Goal: Information Seeking & Learning: Learn about a topic

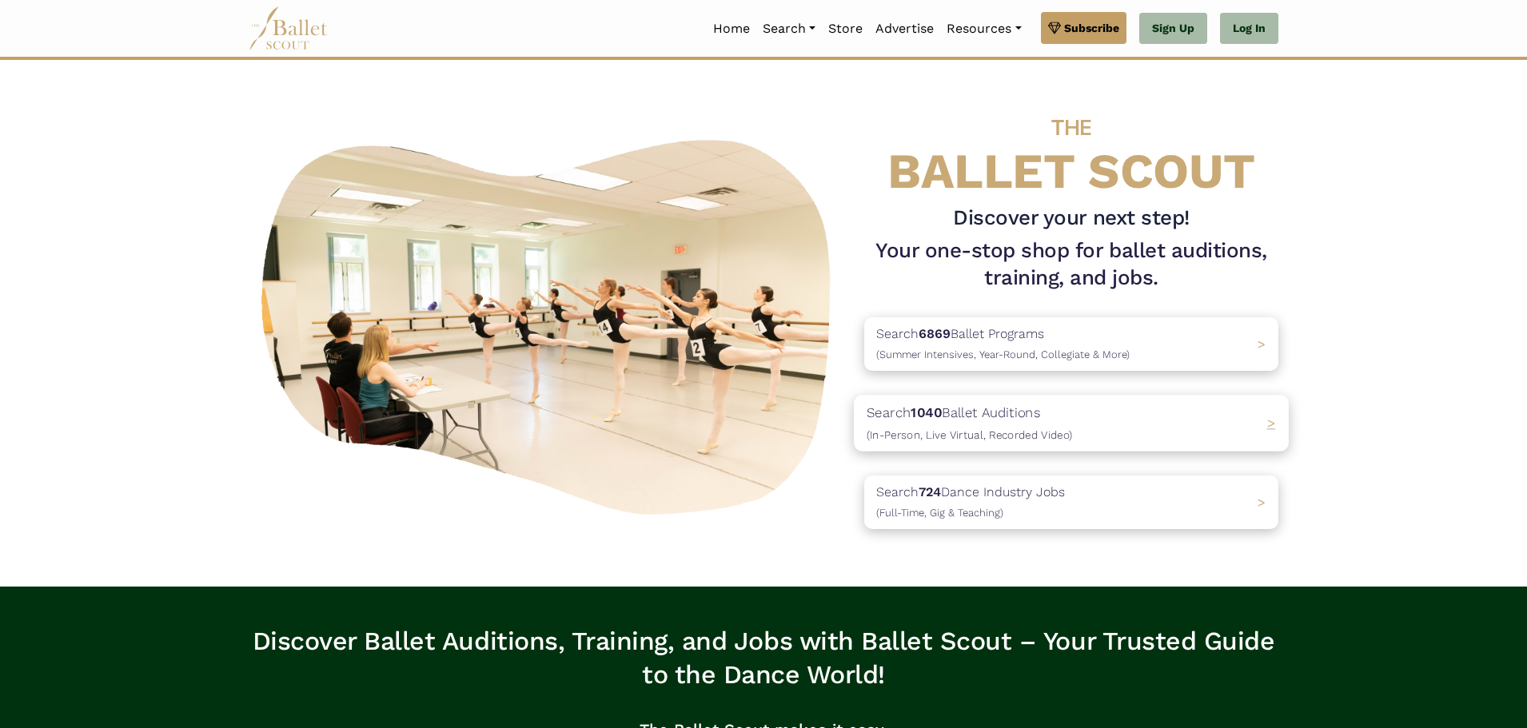
click at [972, 418] on p "Search 1040 Ballet Auditions (In-Person, Live Virtual, Recorded Video)" at bounding box center [969, 423] width 205 height 43
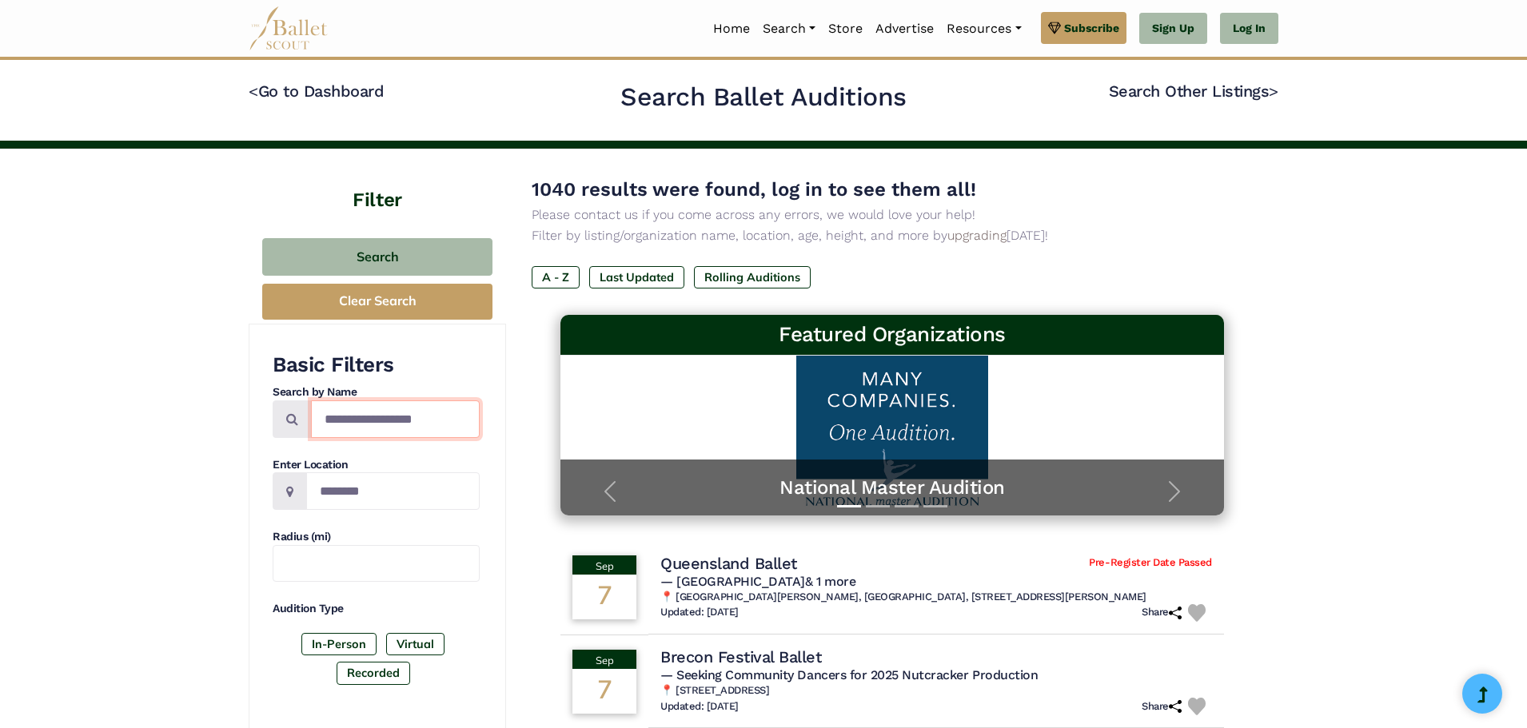
click at [397, 414] on input "Search by names..." at bounding box center [395, 420] width 169 height 38
click at [362, 477] on input "Location" at bounding box center [392, 492] width 173 height 38
type input "**********"
click at [362, 562] on input "text" at bounding box center [376, 564] width 207 height 38
type input "**"
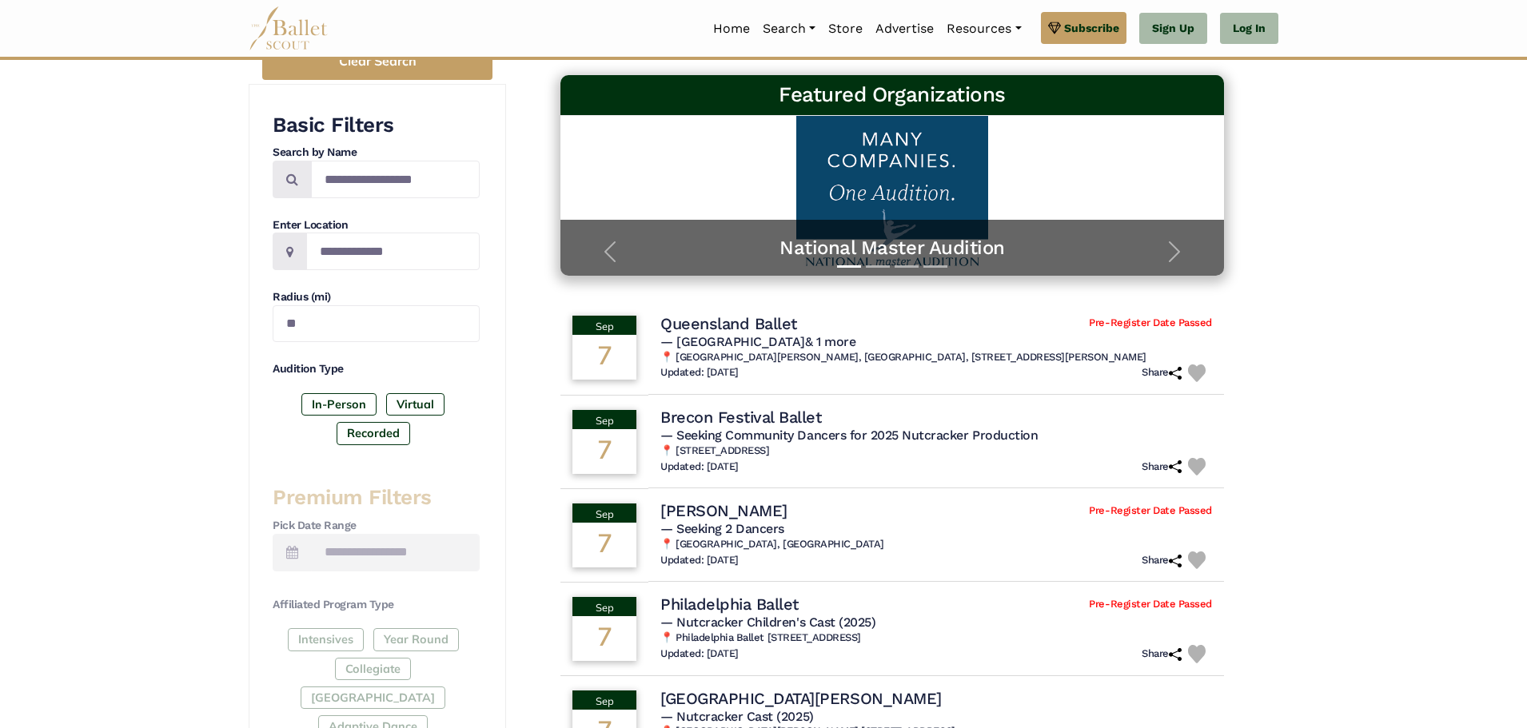
scroll to position [560, 0]
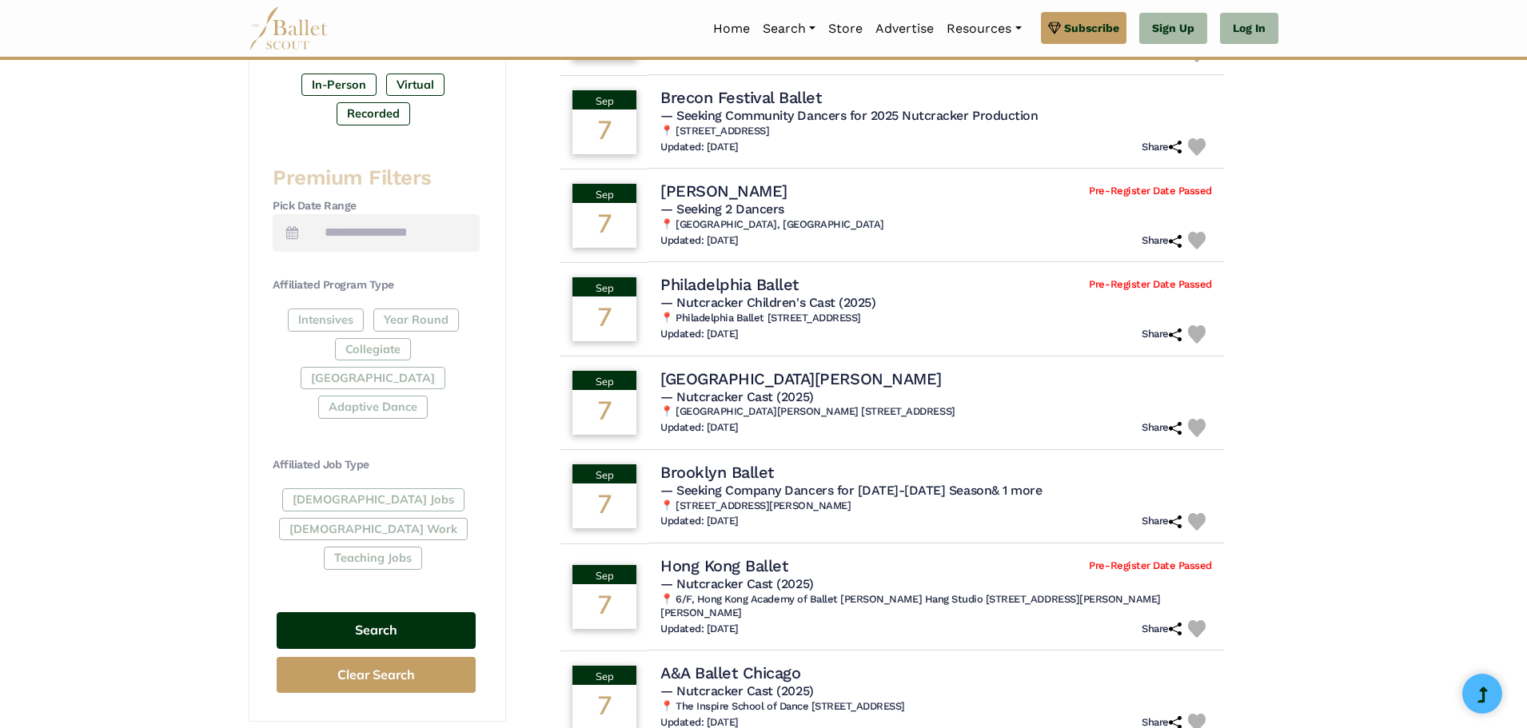
click at [362, 612] on button "Search" at bounding box center [376, 631] width 199 height 38
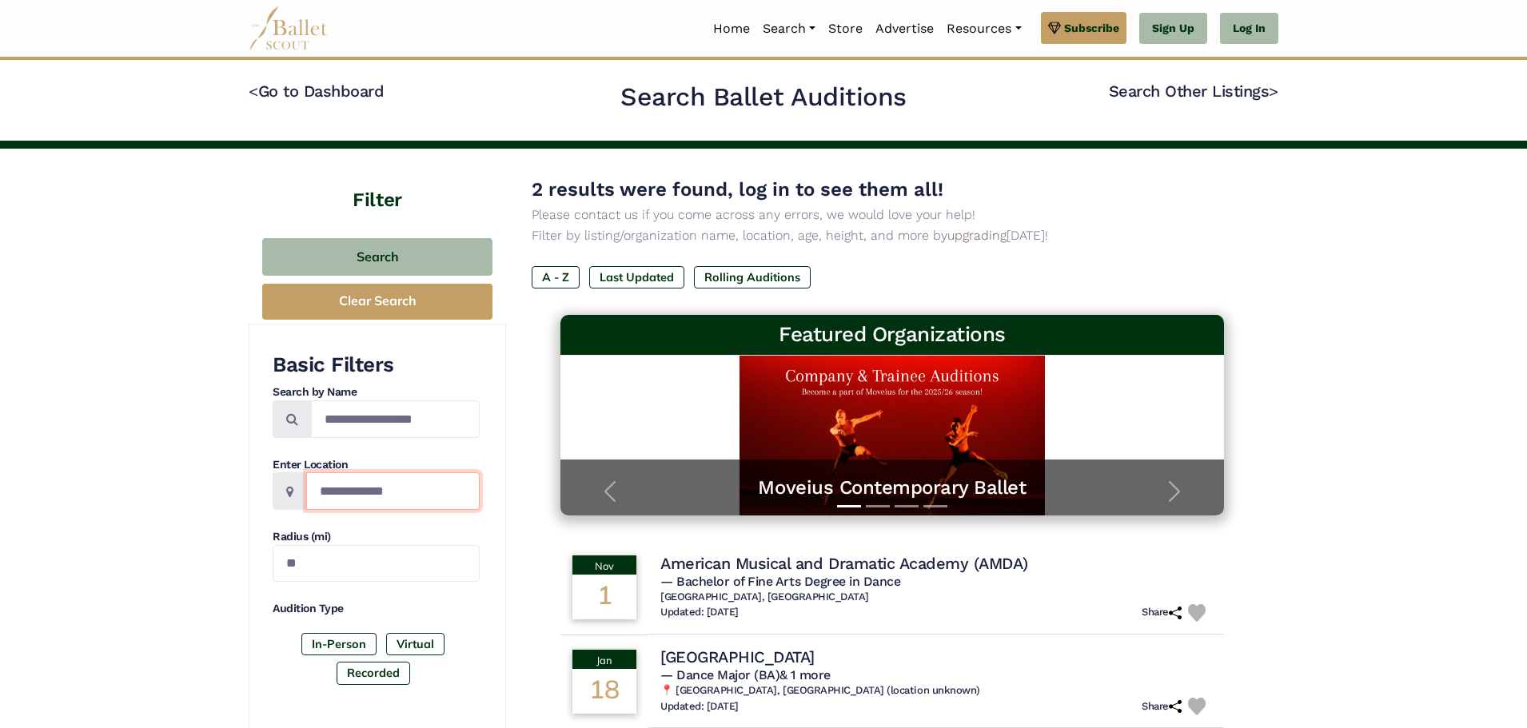
drag, startPoint x: 443, startPoint y: 485, endPoint x: 138, endPoint y: 481, distance: 304.6
type input "********"
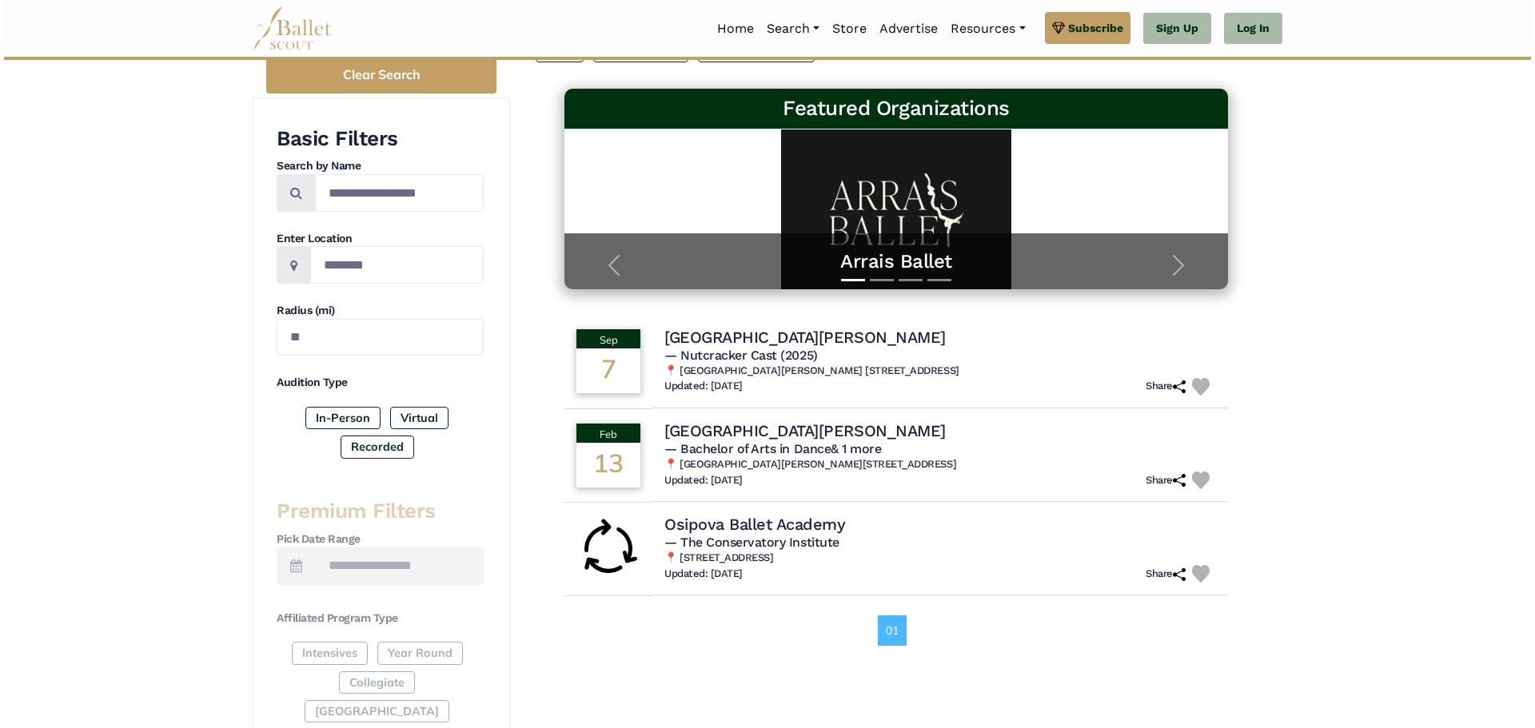
scroll to position [240, 0]
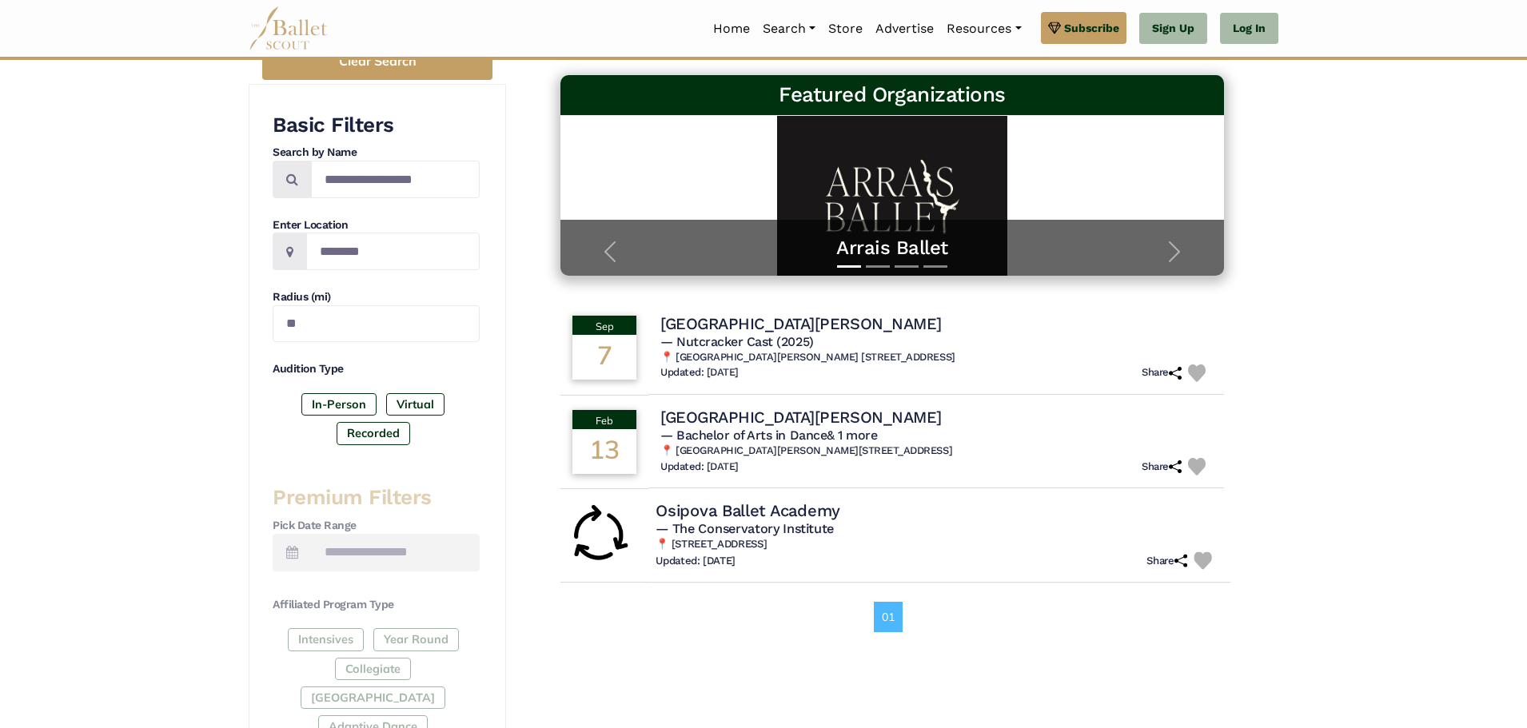
click at [727, 510] on h4 "Osipova Ballet Academy" at bounding box center [748, 511] width 185 height 22
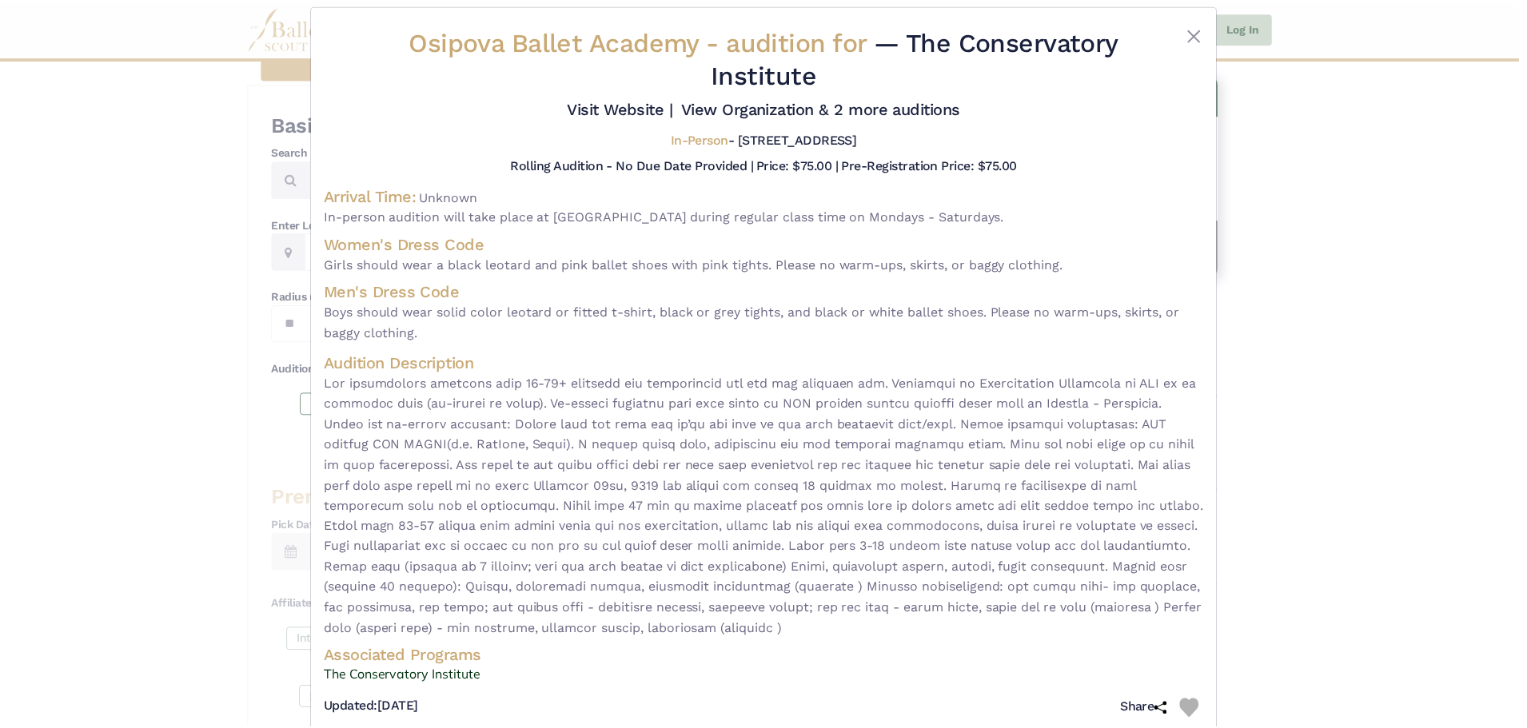
scroll to position [0, 0]
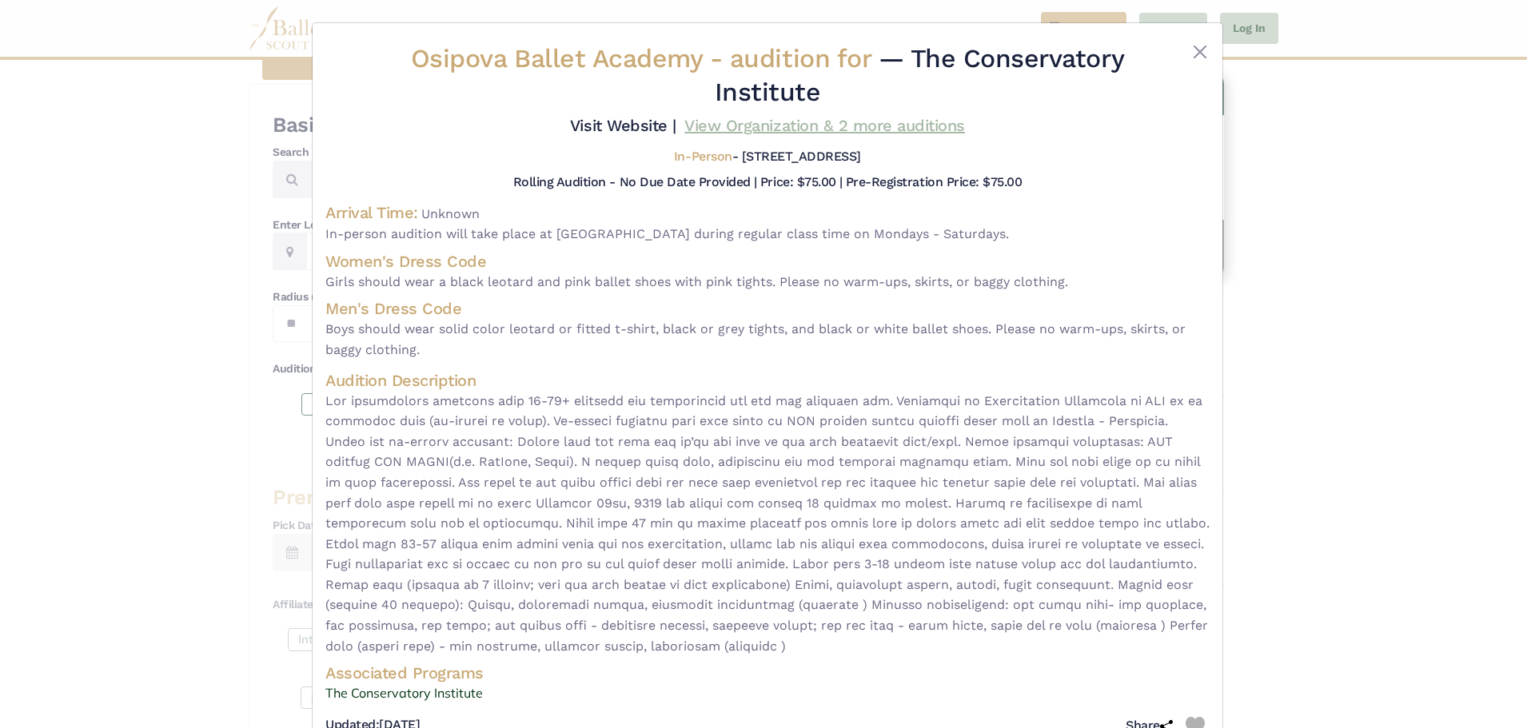
click at [852, 128] on link "View Organization & 2 more auditions" at bounding box center [824, 125] width 281 height 19
click at [1204, 52] on button "Close" at bounding box center [1200, 51] width 19 height 19
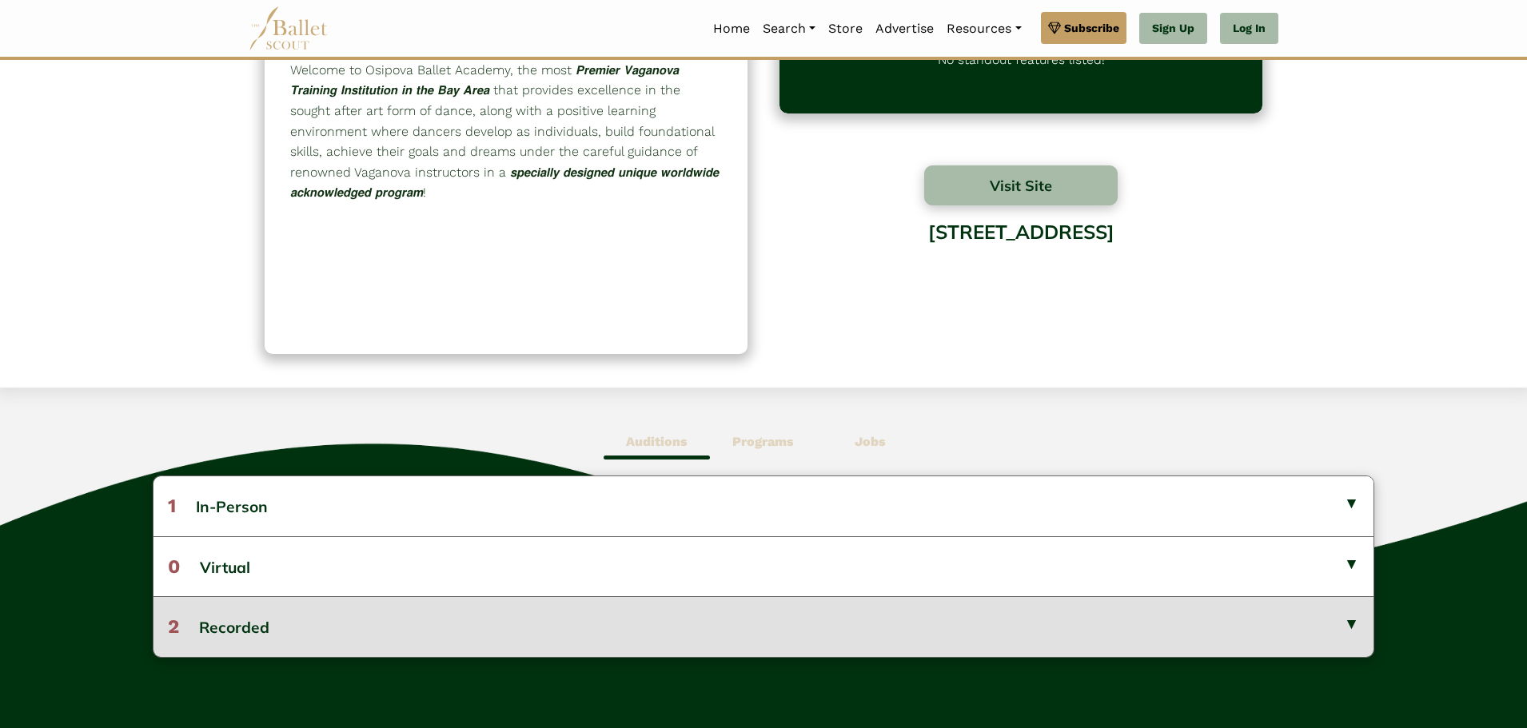
scroll to position [240, 0]
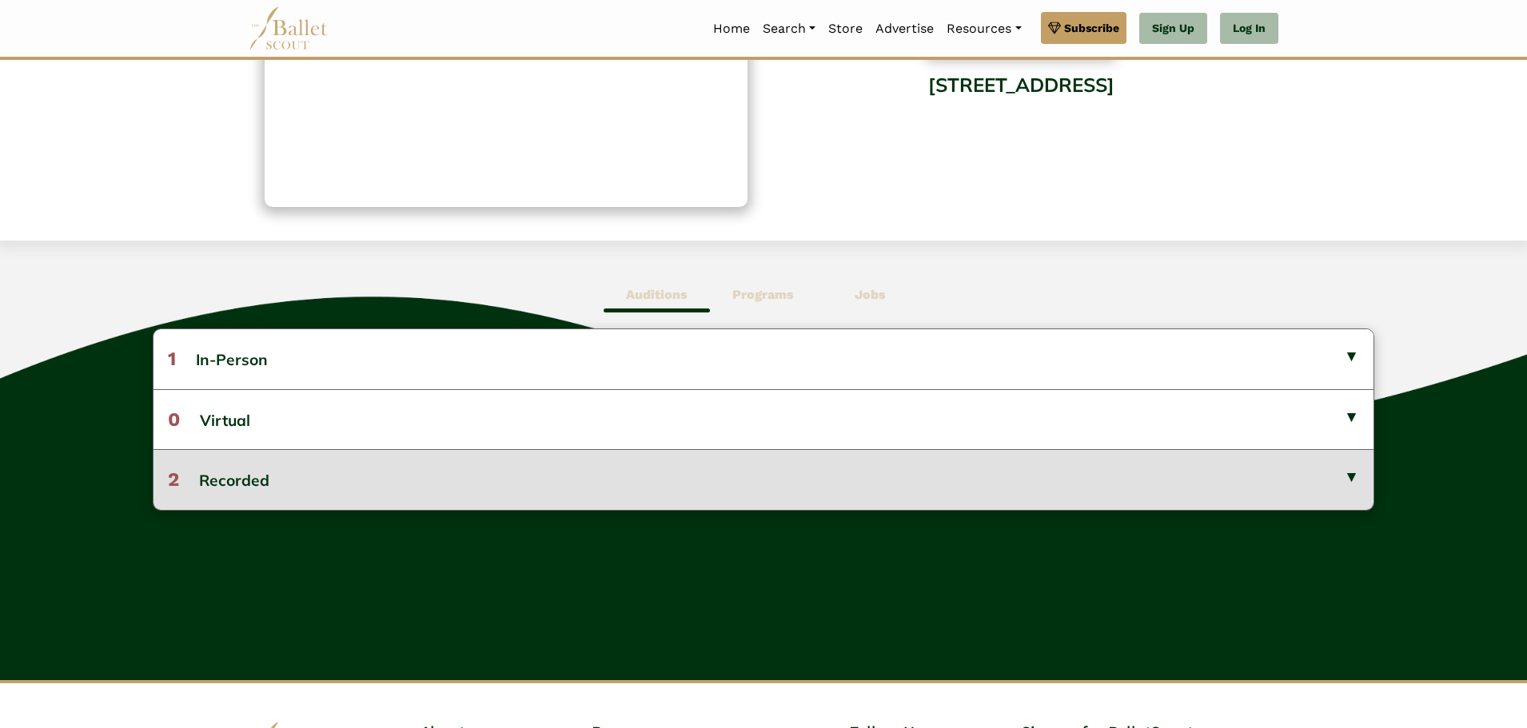
click at [523, 487] on button "2 Recorded" at bounding box center [764, 479] width 1220 height 60
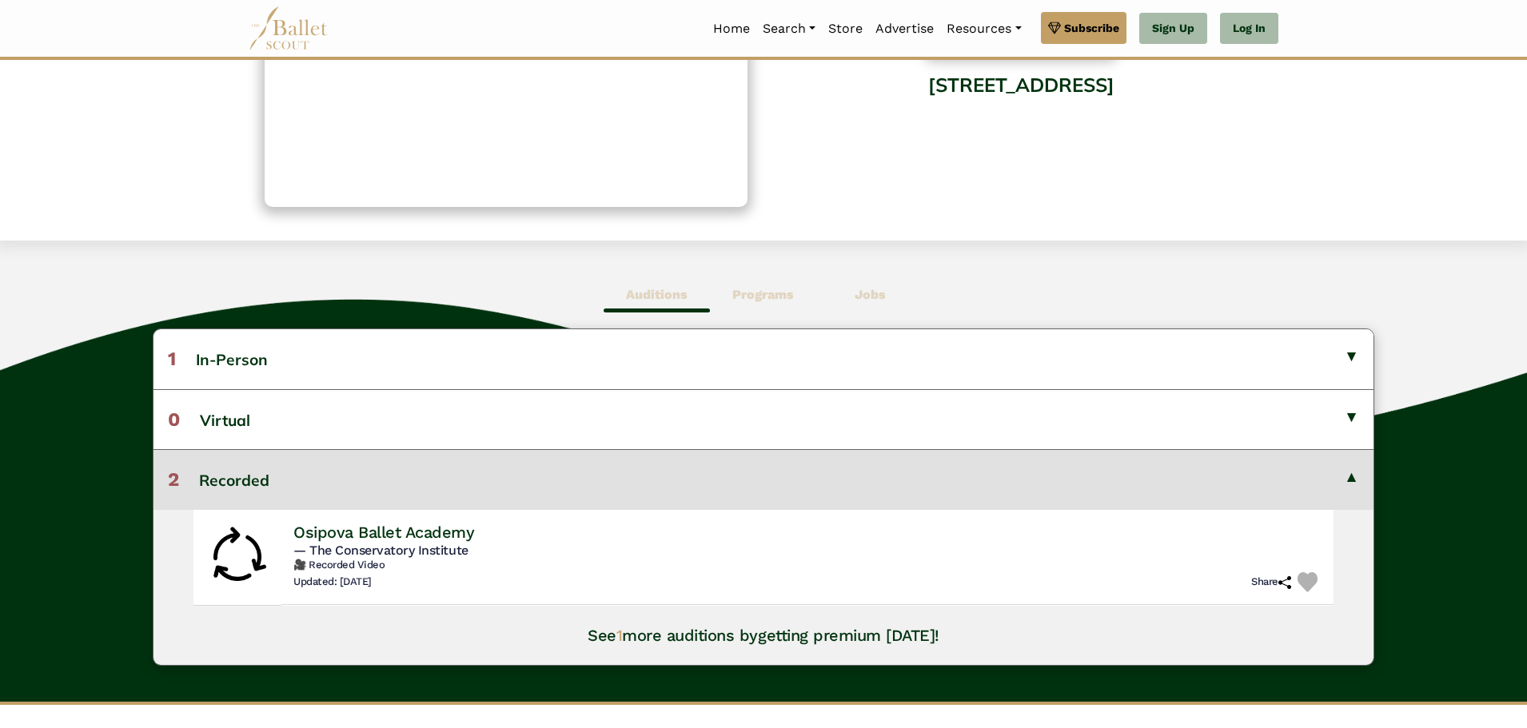
click at [762, 281] on span "Programs" at bounding box center [763, 295] width 106 height 37
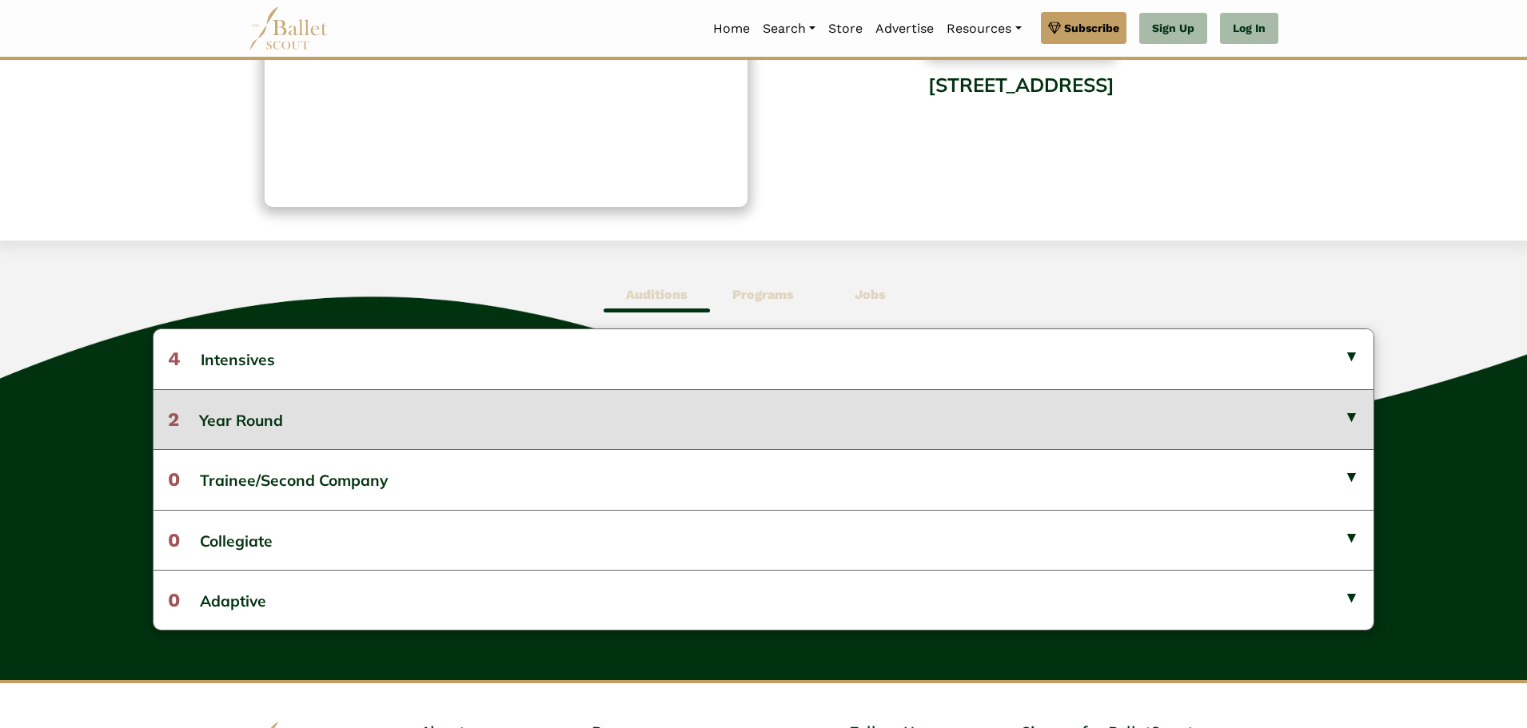
click at [277, 420] on button "2 Year Round" at bounding box center [764, 419] width 1220 height 60
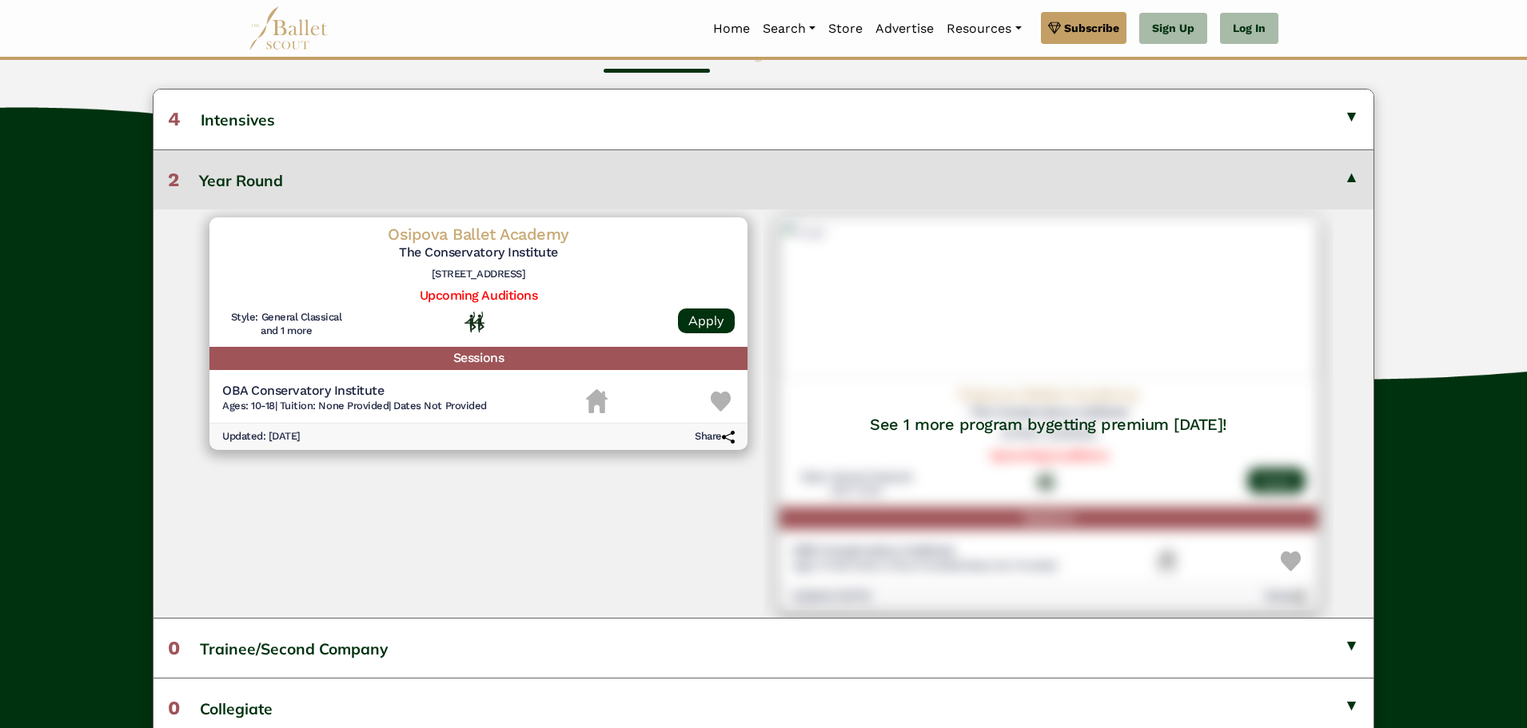
scroll to position [400, 0]
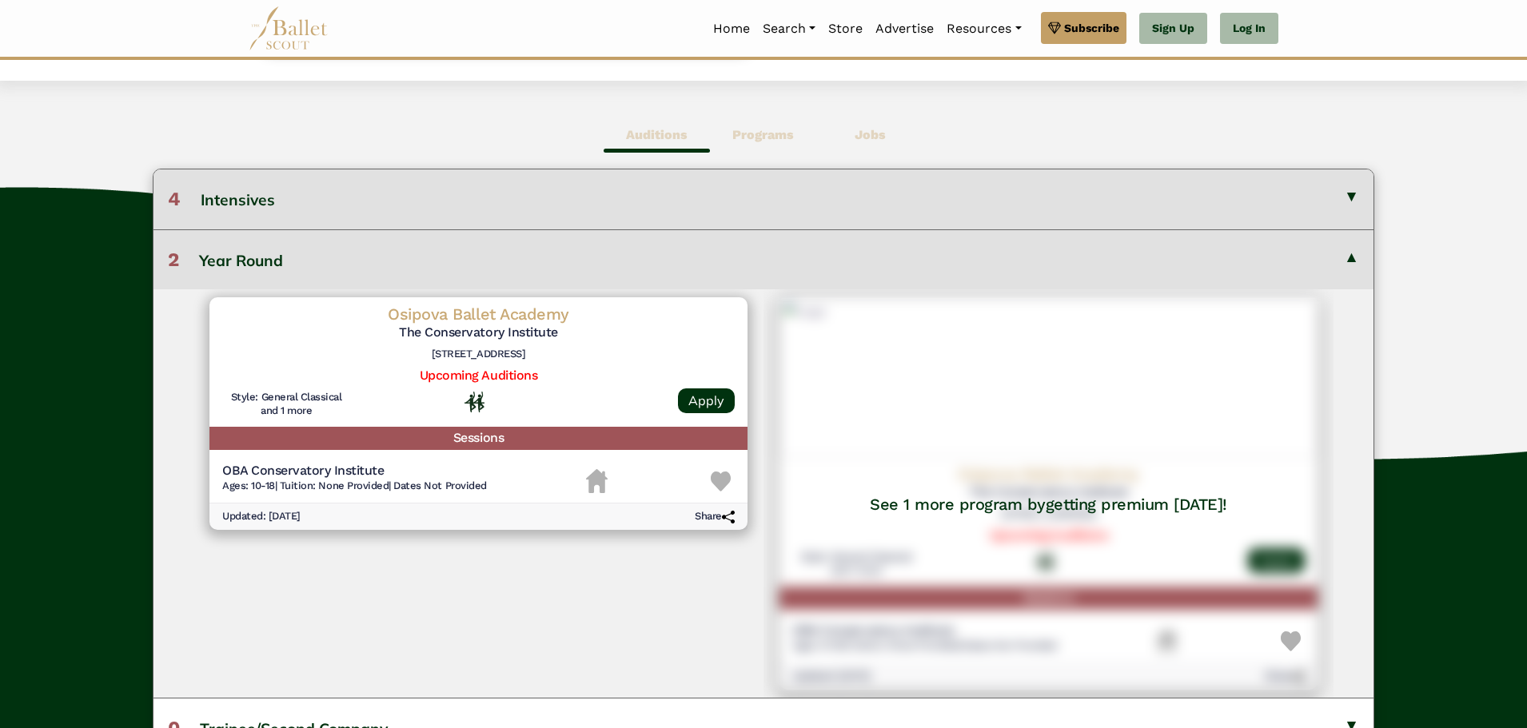
click at [279, 201] on button "4 Intensives" at bounding box center [764, 199] width 1220 height 59
